Goal: Information Seeking & Learning: Learn about a topic

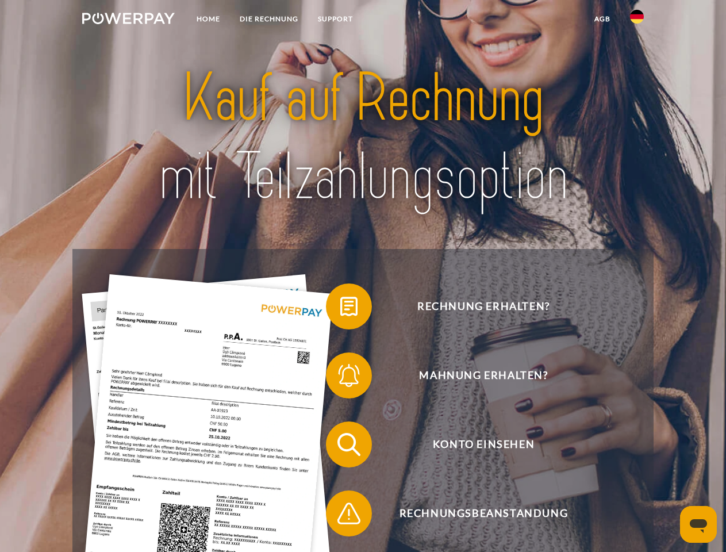
click at [128, 20] on img at bounding box center [128, 18] width 93 height 11
click at [637, 20] on img at bounding box center [637, 17] width 14 height 14
click at [602, 19] on link "agb" at bounding box center [603, 19] width 36 height 21
click at [340, 309] on span at bounding box center [331, 306] width 57 height 57
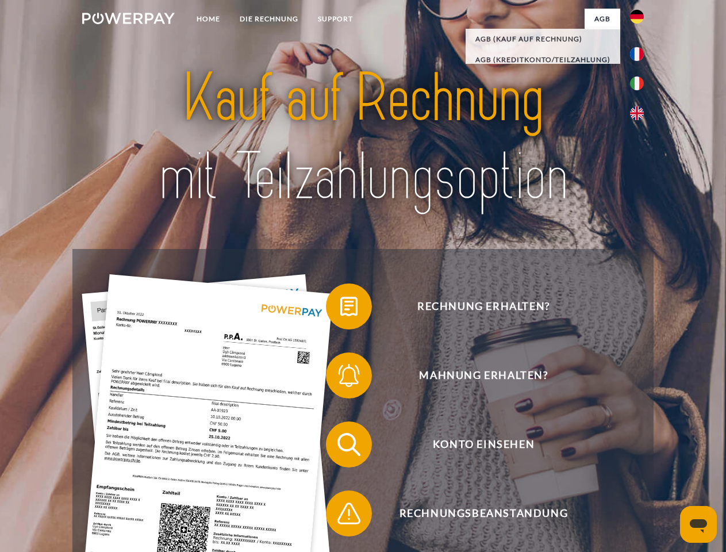
click at [340, 378] on span at bounding box center [331, 375] width 57 height 57
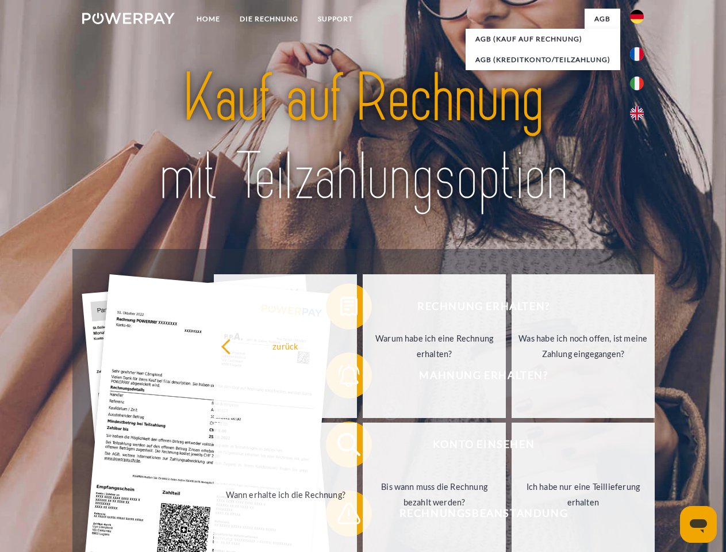
click at [363, 447] on link "Bis wann muss die Rechnung bezahlt werden?" at bounding box center [434, 494] width 143 height 144
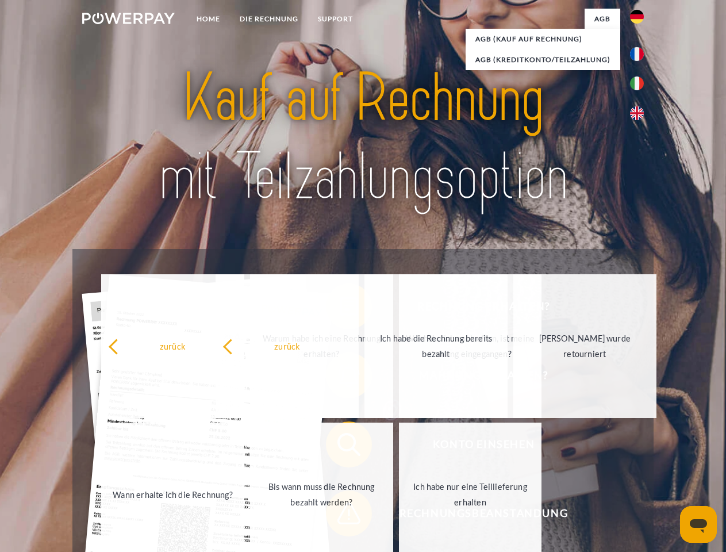
click at [340, 516] on span at bounding box center [331, 513] width 57 height 57
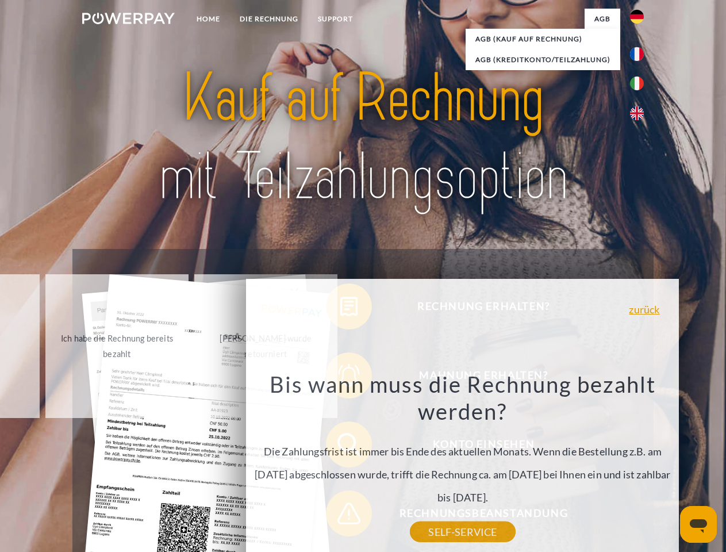
click at [698, 524] on icon "Messaging-Fenster öffnen" at bounding box center [698, 526] width 17 height 14
